Goal: Communication & Community: Answer question/provide support

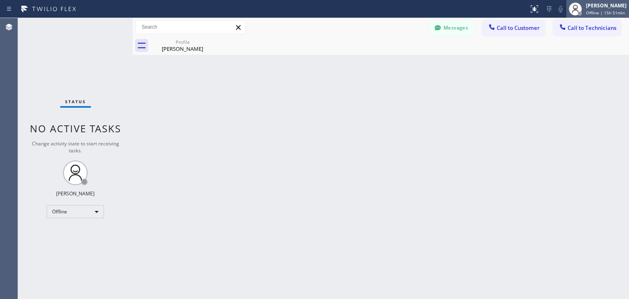
click at [593, 13] on span "Offline | 15h 51min" at bounding box center [605, 13] width 39 height 6
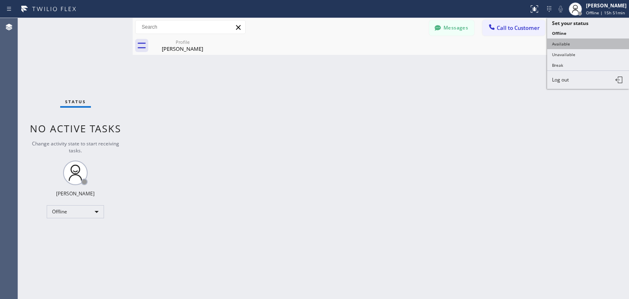
click at [603, 45] on button "Available" at bounding box center [588, 44] width 82 height 11
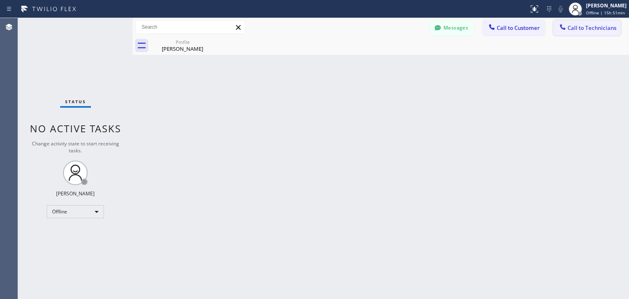
click at [615, 29] on span "Call to Technicians" at bounding box center [592, 27] width 49 height 7
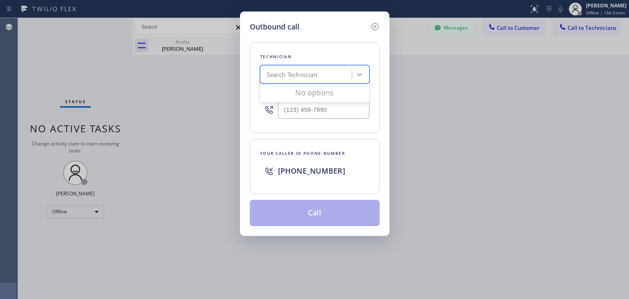
click at [339, 72] on div "Search Technician" at bounding box center [307, 75] width 89 height 14
type input "ibragim"
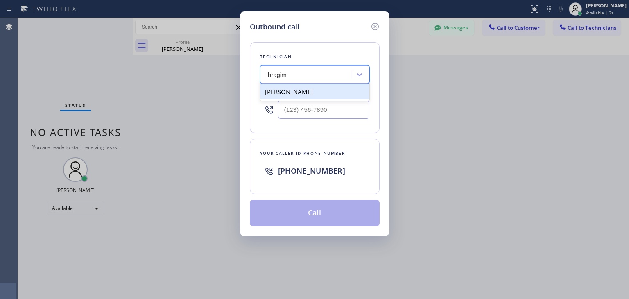
click at [332, 95] on div "[PERSON_NAME]" at bounding box center [314, 91] width 109 height 15
type input "[PHONE_NUMBER]"
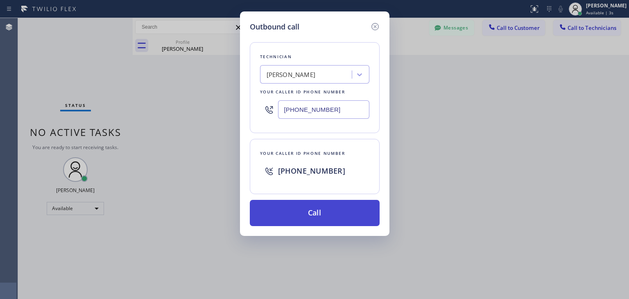
click at [321, 202] on button "Call" at bounding box center [315, 213] width 130 height 26
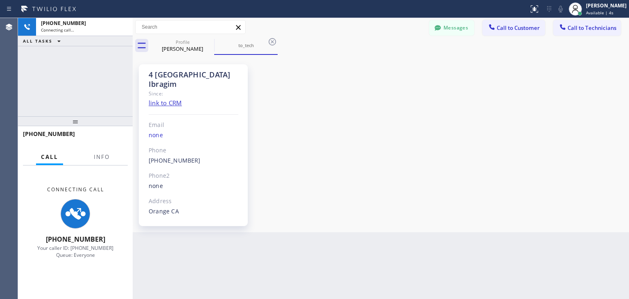
scroll to position [23, 0]
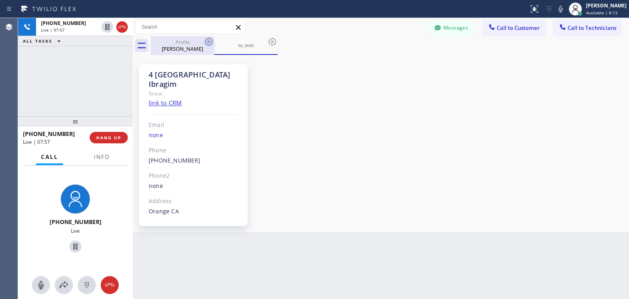
click at [205, 38] on icon at bounding box center [209, 42] width 10 height 10
click at [267, 38] on icon at bounding box center [272, 42] width 10 height 10
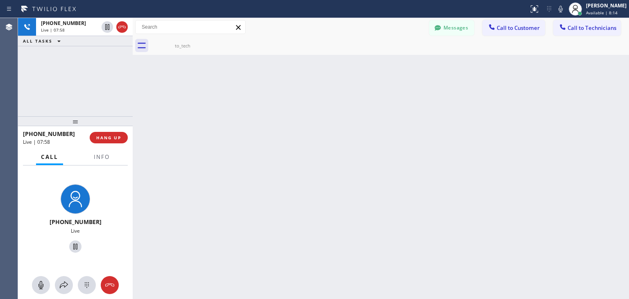
click at [0, 0] on icon at bounding box center [0, 0] width 0 height 0
click at [120, 138] on span "HANG UP" at bounding box center [108, 138] width 25 height 6
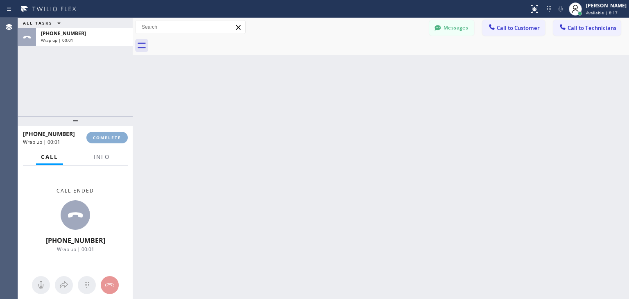
click at [120, 138] on span "COMPLETE" at bounding box center [107, 138] width 28 height 6
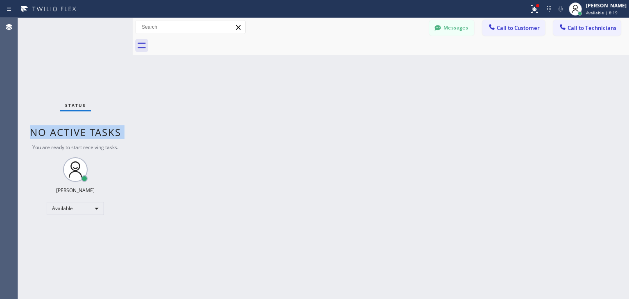
click at [120, 138] on span "No active tasks" at bounding box center [75, 132] width 91 height 14
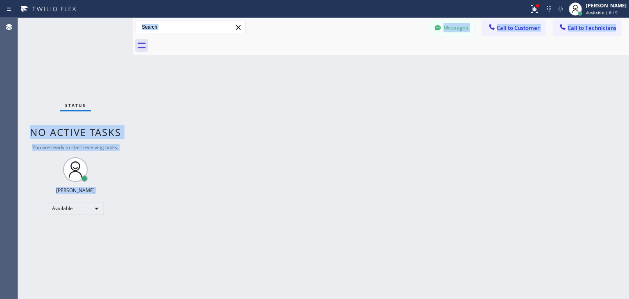
drag, startPoint x: 120, startPoint y: 138, endPoint x: 344, endPoint y: 235, distance: 244.8
click at [344, 235] on div "Status No active tasks You are ready to start receiving tasks. [PERSON_NAME] Av…" at bounding box center [323, 158] width 611 height 281
